Goal: Navigation & Orientation: Find specific page/section

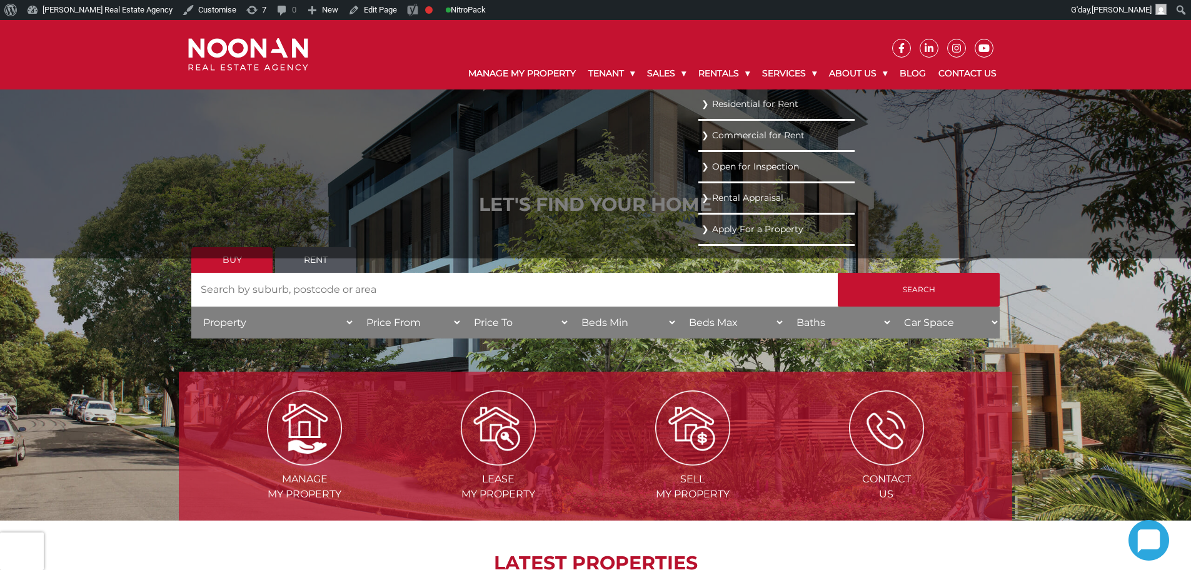
click at [712, 108] on link "Residential for Rent" at bounding box center [777, 104] width 150 height 17
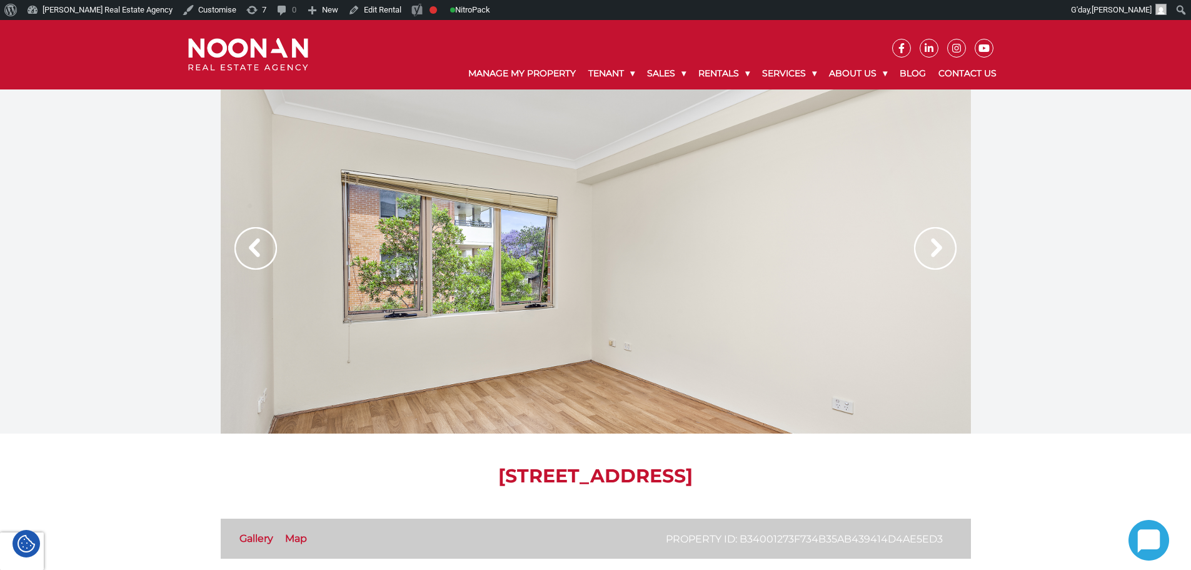
click at [345, 478] on h1 "13/227-241 Princes Highway, Kogarah NSW 2217" at bounding box center [596, 476] width 750 height 23
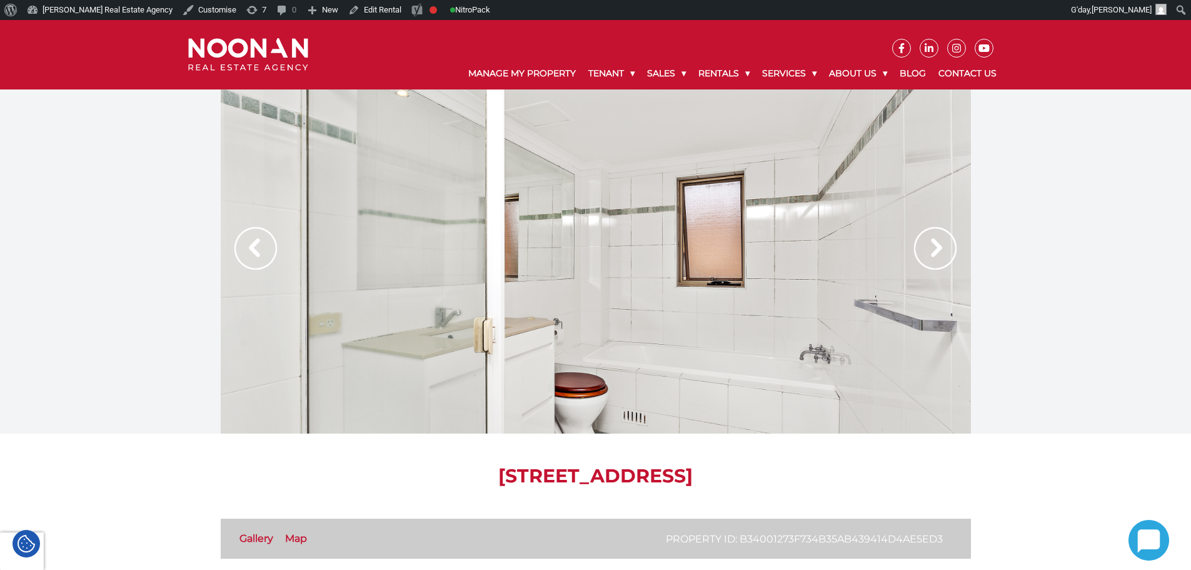
click at [617, 475] on h1 "13/227-241 Princes Highway, Kogarah NSW 2217" at bounding box center [596, 476] width 750 height 23
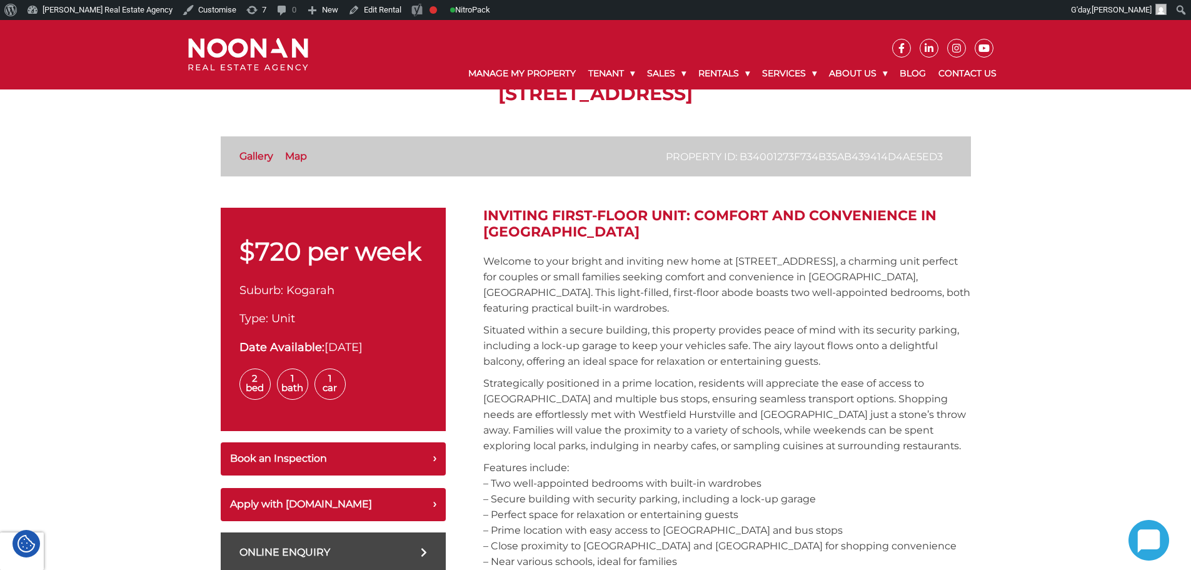
scroll to position [188, 0]
